Goal: Find contact information: Find contact information

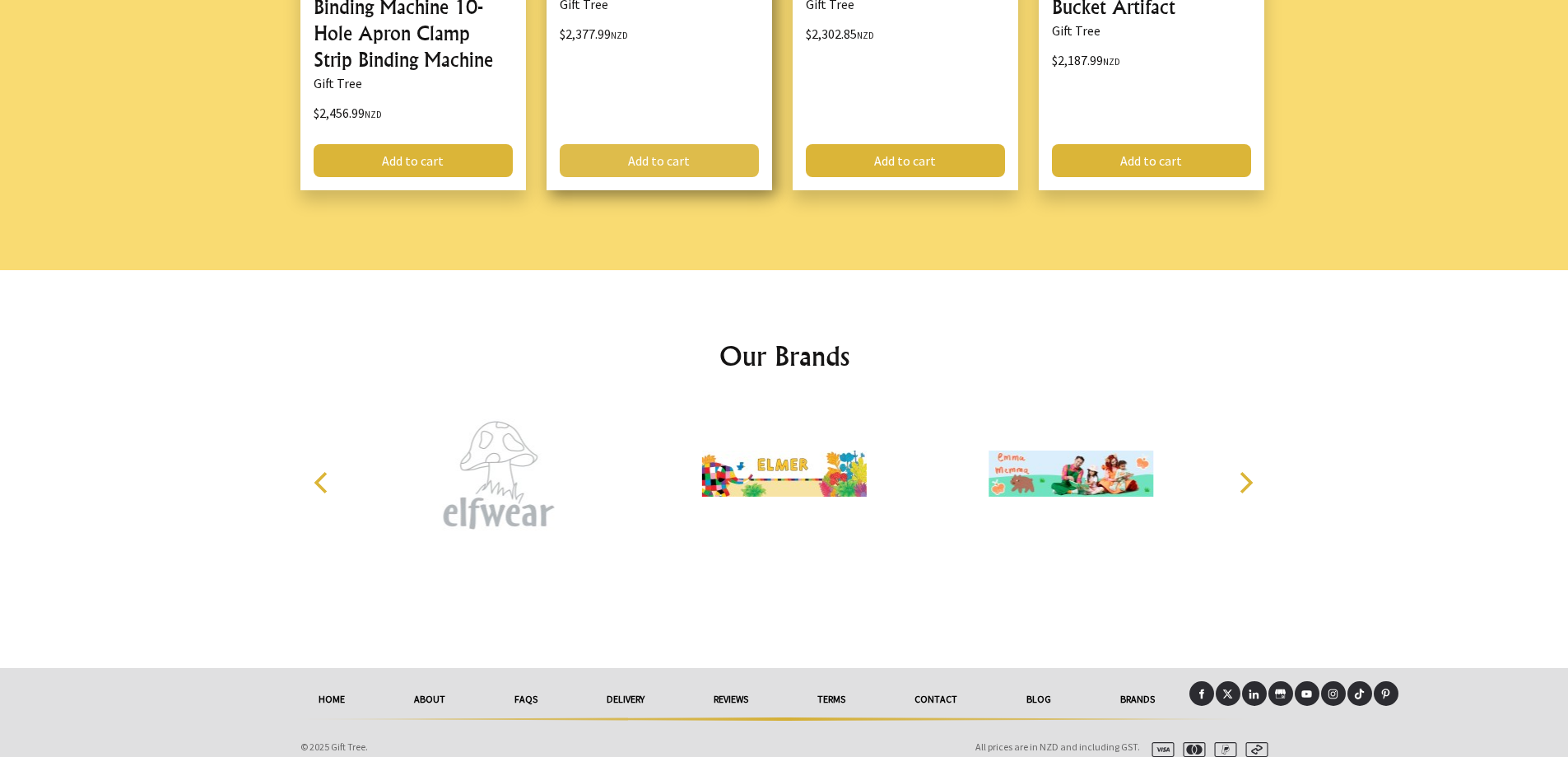
scroll to position [2185, 0]
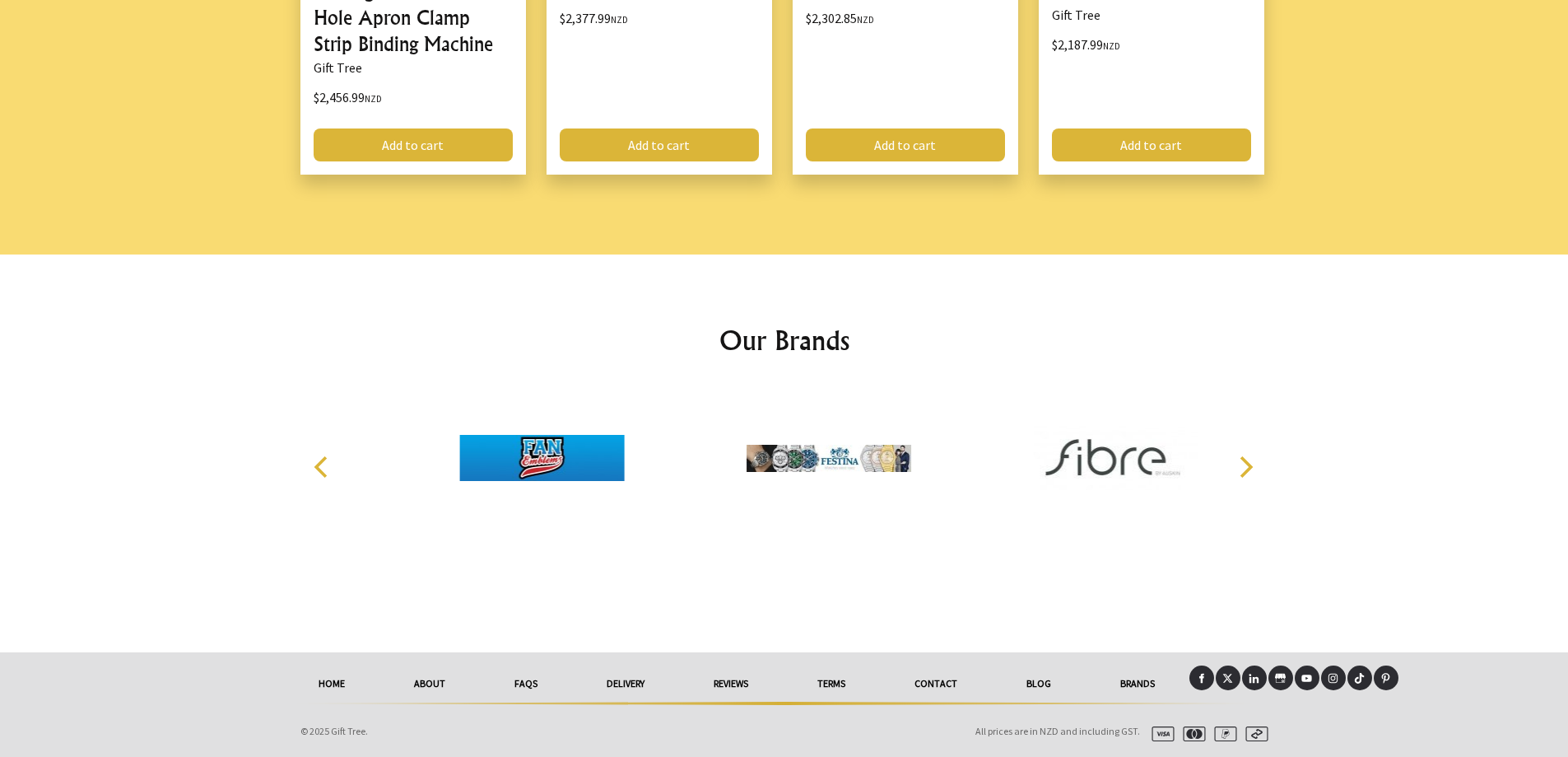
click at [428, 680] on link "About" at bounding box center [430, 683] width 101 height 37
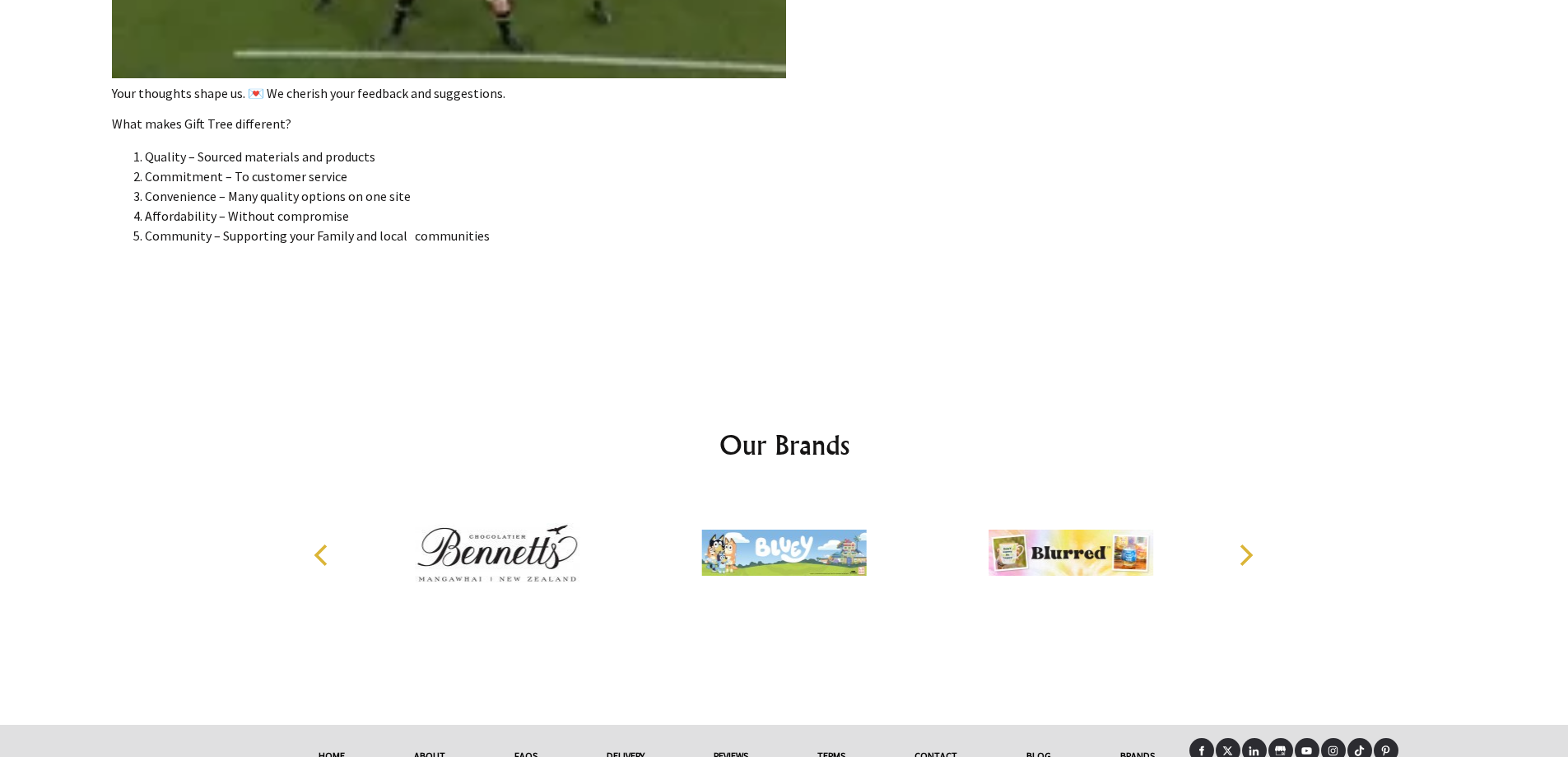
scroll to position [3632, 0]
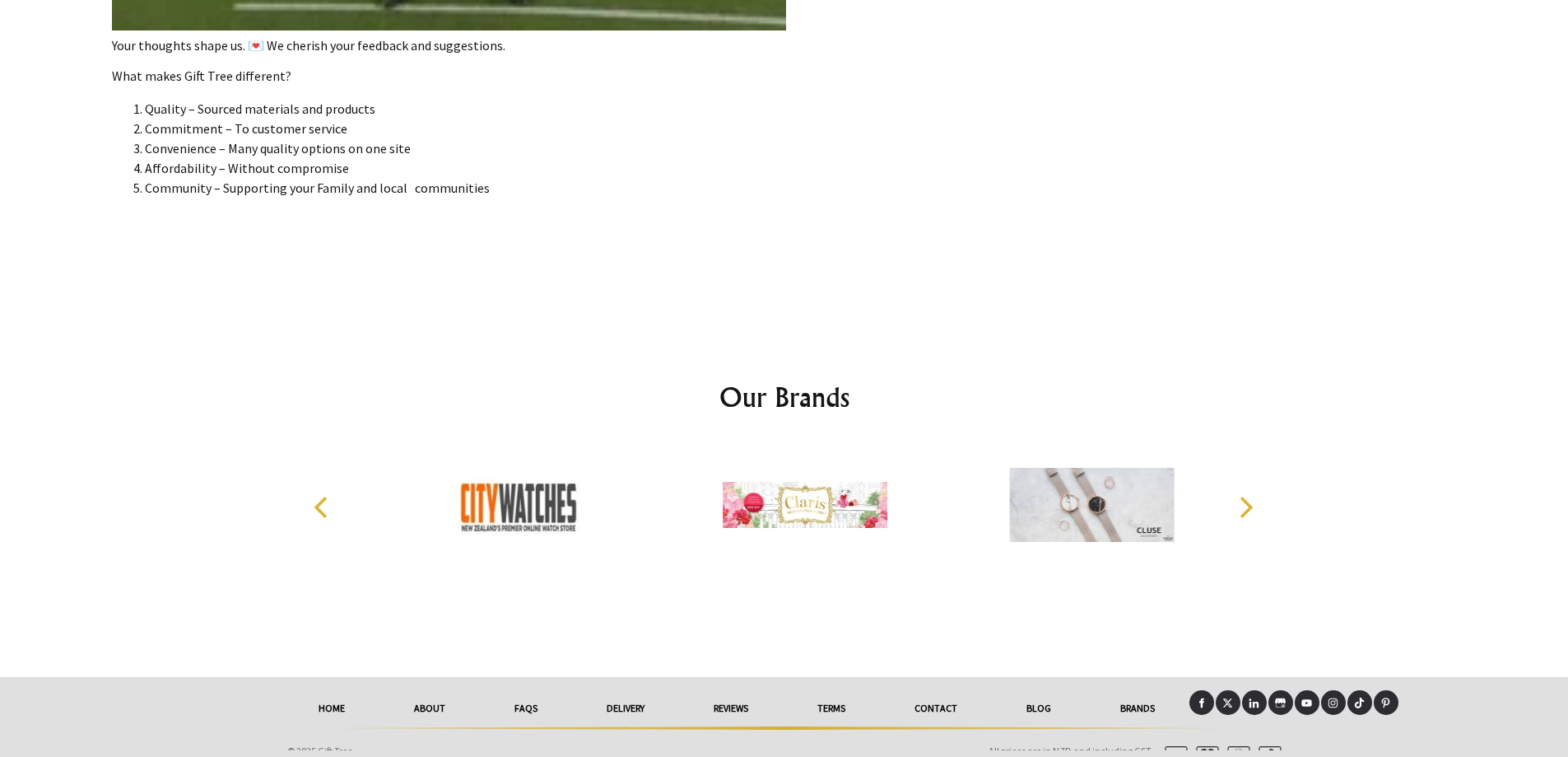
click at [949, 696] on link "Contact" at bounding box center [935, 708] width 112 height 37
